Goal: Register for event/course: Sign up to attend an event or enroll in a course

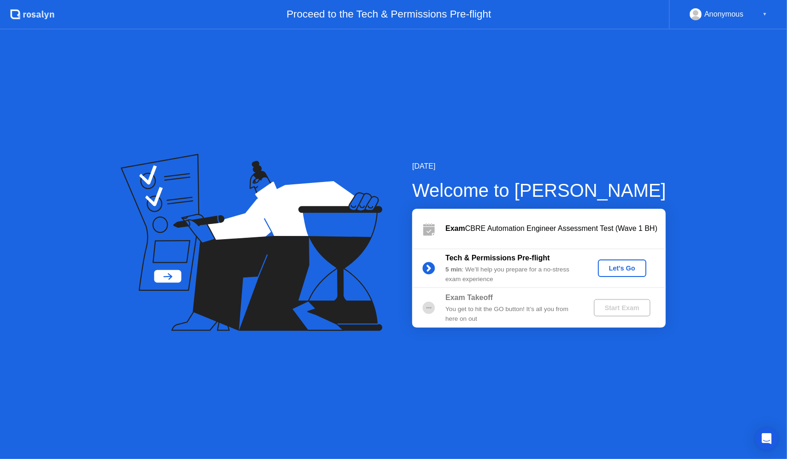
click at [619, 267] on div "Let's Go" at bounding box center [622, 268] width 41 height 7
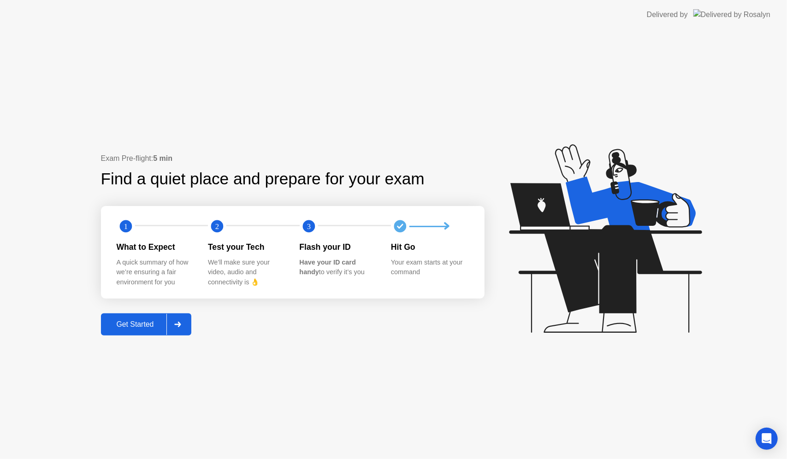
click at [135, 320] on div "Get Started" at bounding box center [135, 324] width 63 height 8
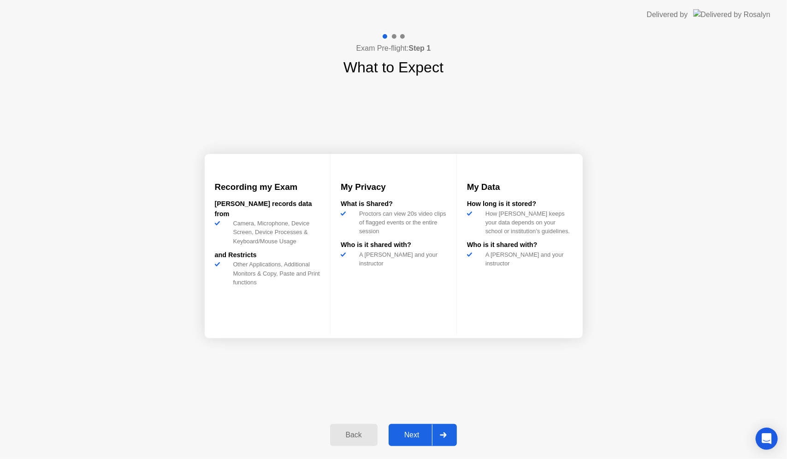
click at [408, 429] on button "Next" at bounding box center [423, 435] width 69 height 22
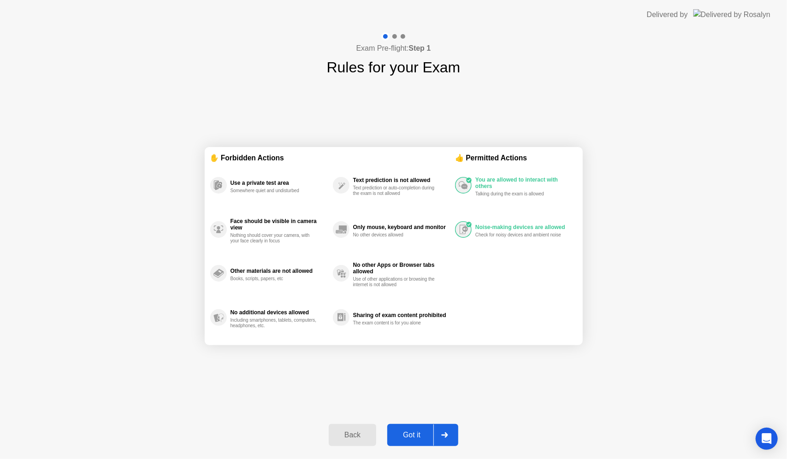
click at [408, 434] on div "Got it" at bounding box center [411, 435] width 43 height 8
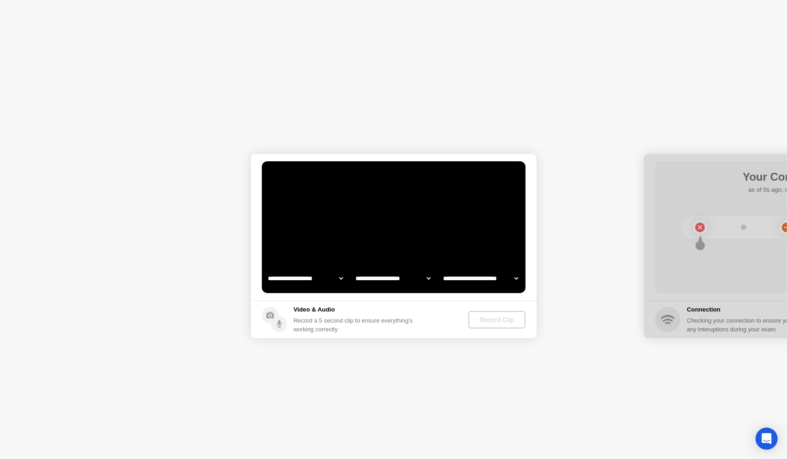
select select "**********"
select select "*******"
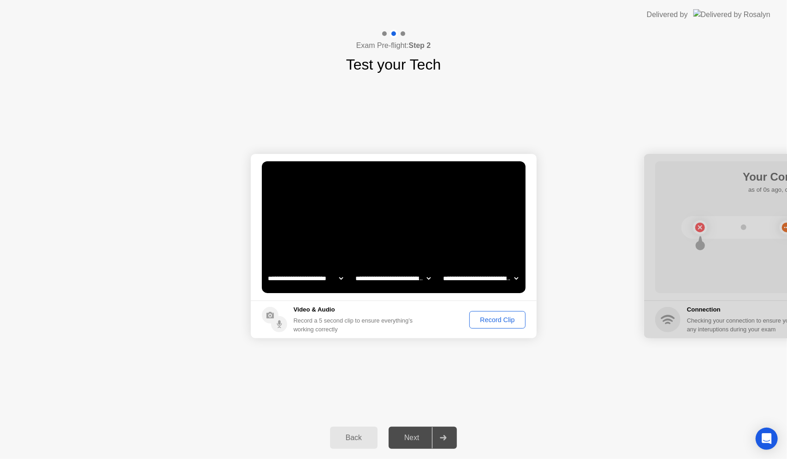
click at [485, 316] on div "Record Clip" at bounding box center [496, 319] width 49 height 7
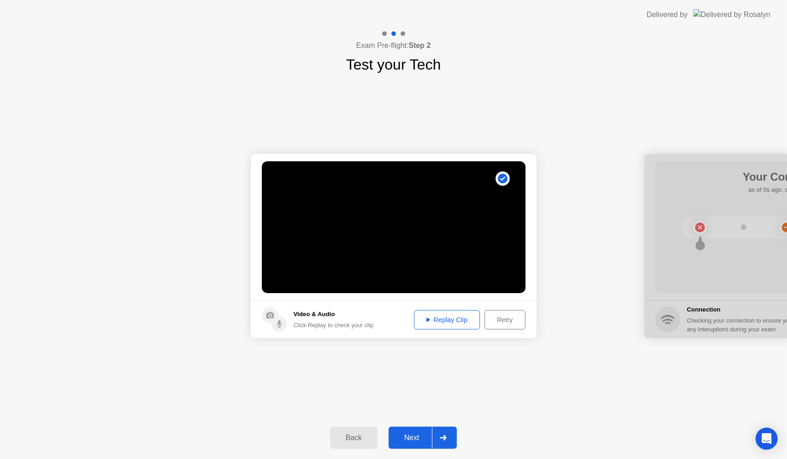
click at [436, 316] on div "Replay Clip" at bounding box center [447, 319] width 60 height 7
click at [408, 440] on div "Next" at bounding box center [411, 438] width 41 height 8
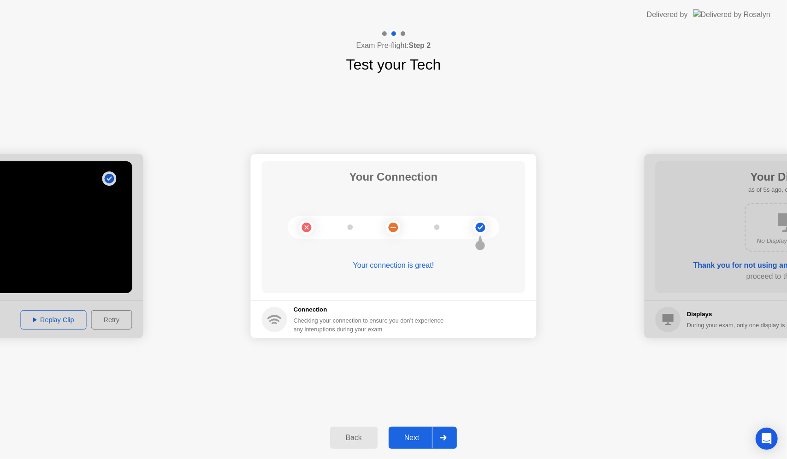
click at [417, 436] on div "Next" at bounding box center [411, 438] width 41 height 8
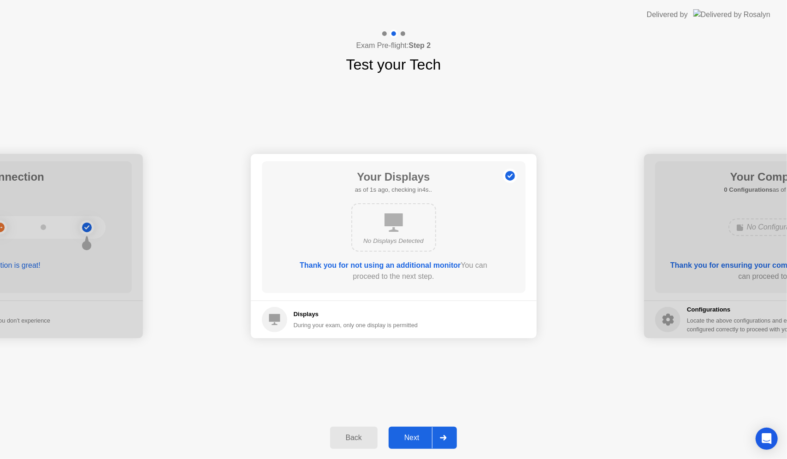
click at [417, 436] on div "Next" at bounding box center [411, 438] width 41 height 8
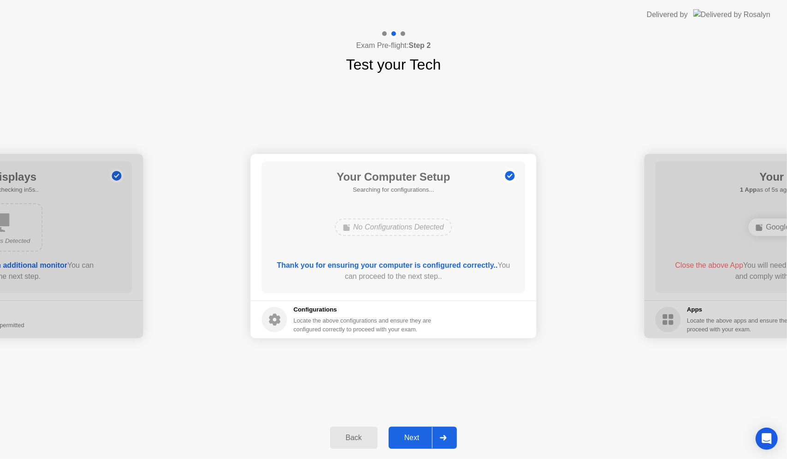
click at [416, 437] on div "Next" at bounding box center [411, 438] width 41 height 8
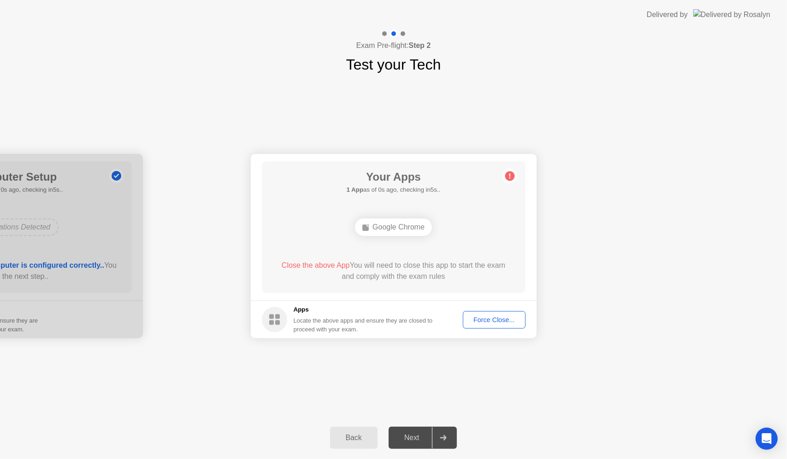
click at [398, 222] on div "Google Chrome" at bounding box center [393, 227] width 77 height 18
click at [490, 318] on div "Force Close..." at bounding box center [494, 319] width 56 height 7
click at [480, 316] on div "Force Close..." at bounding box center [494, 319] width 56 height 7
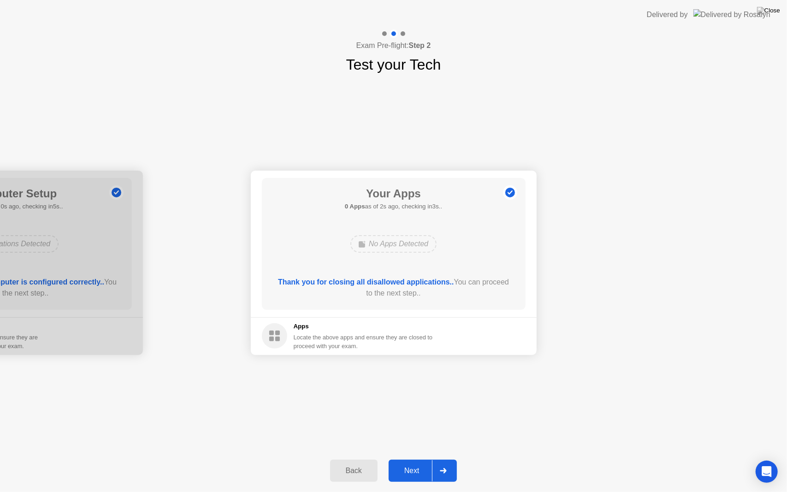
click at [408, 459] on button "Next" at bounding box center [423, 471] width 69 height 22
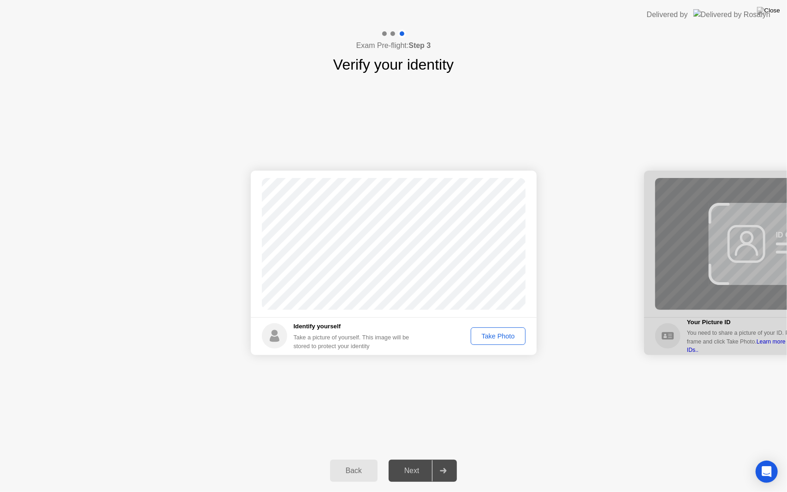
click at [506, 334] on div "Take Photo" at bounding box center [498, 335] width 48 height 7
drag, startPoint x: 407, startPoint y: 466, endPoint x: 407, endPoint y: 441, distance: 24.4
click at [407, 459] on div "Next" at bounding box center [411, 470] width 41 height 8
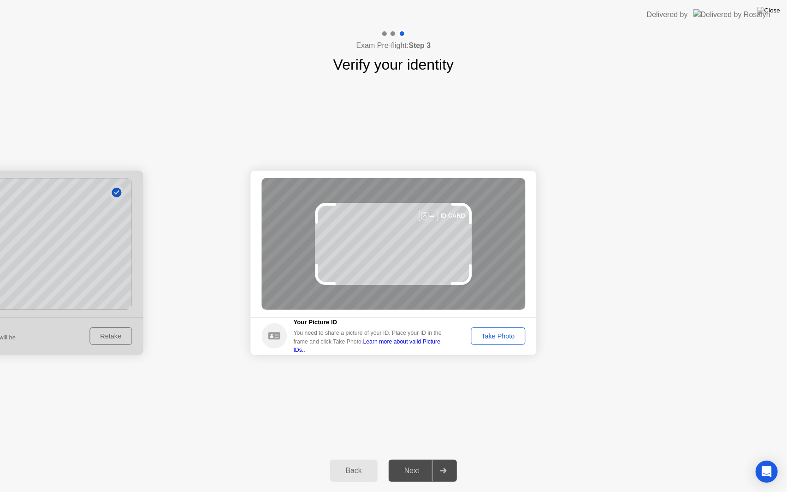
drag, startPoint x: 417, startPoint y: 472, endPoint x: 636, endPoint y: 381, distance: 237.8
click at [636, 381] on div "Exam Pre-flight: Step 3 Verify your identity Success Photo is correctly taken I…" at bounding box center [393, 261] width 787 height 462
click at [495, 337] on div "Take Photo" at bounding box center [498, 335] width 48 height 7
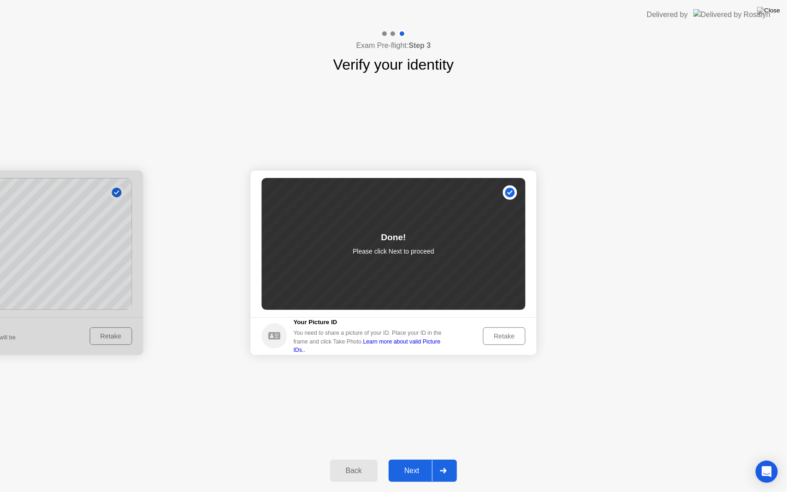
click at [410, 459] on div "Next" at bounding box center [411, 470] width 41 height 8
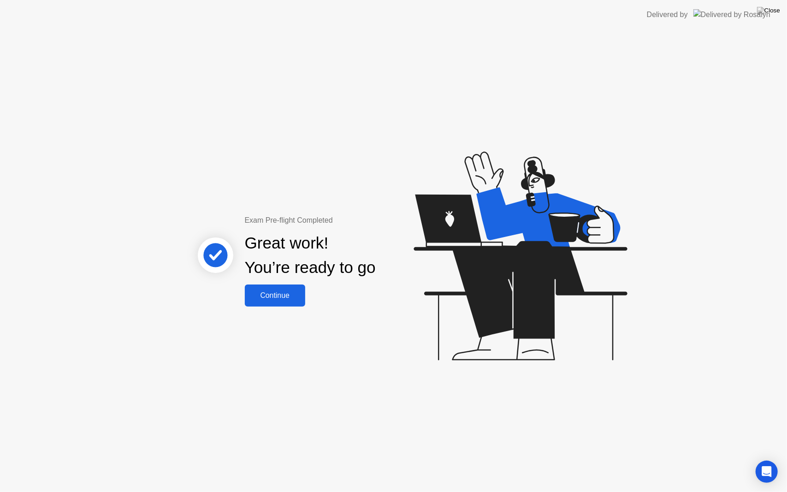
click at [277, 296] on div "Continue" at bounding box center [275, 295] width 55 height 8
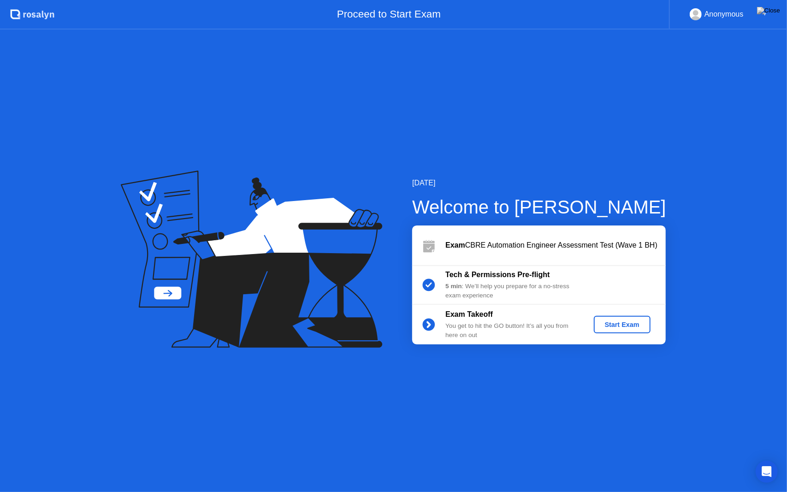
click at [618, 319] on button "Start Exam" at bounding box center [622, 325] width 57 height 18
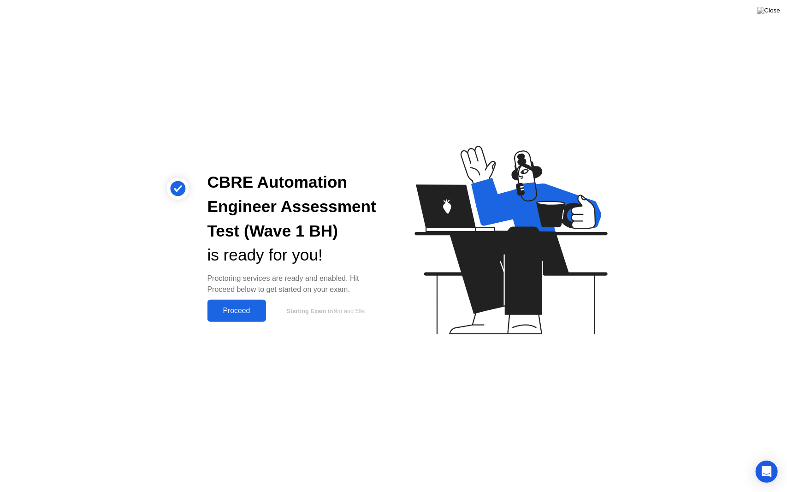
click at [248, 316] on button "Proceed" at bounding box center [236, 311] width 59 height 22
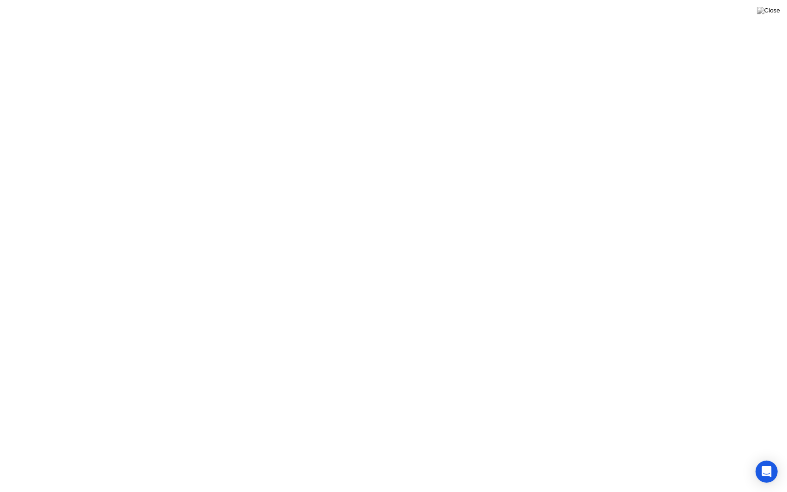
click icon
click at [774, 9] on img at bounding box center [768, 10] width 23 height 7
